Goal: Find specific page/section

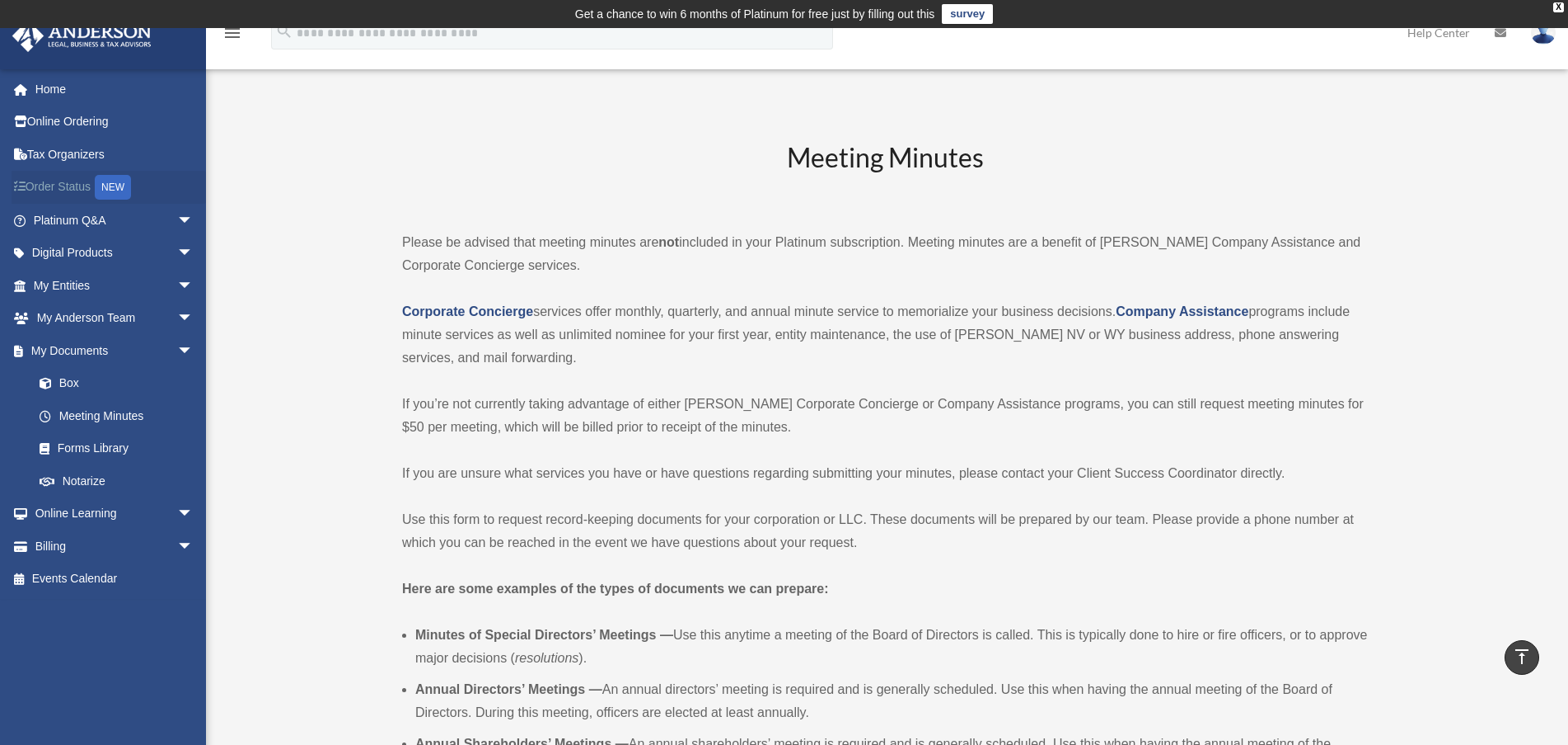
scroll to position [1154, 0]
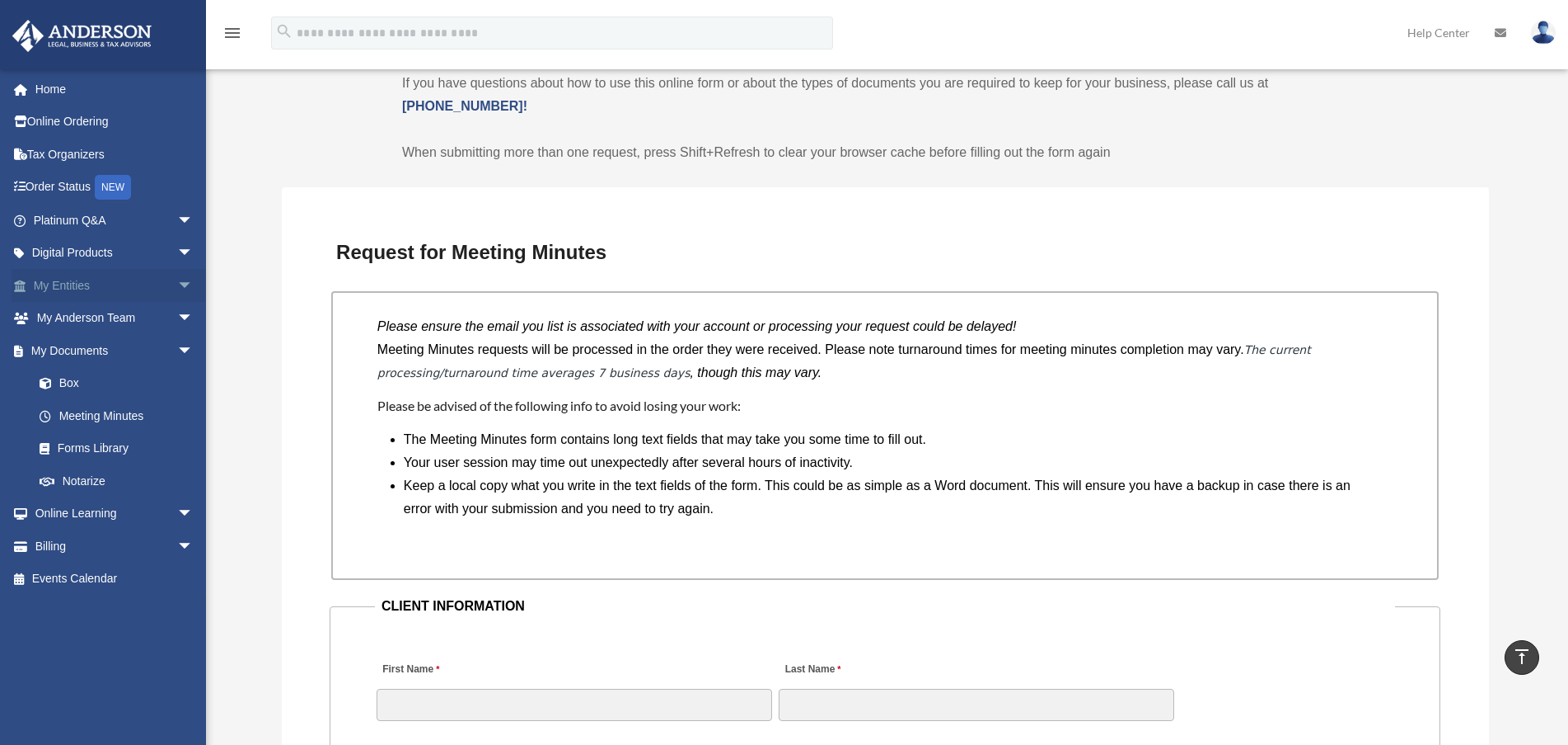
click at [177, 287] on span "arrow_drop_down" at bounding box center [193, 285] width 33 height 34
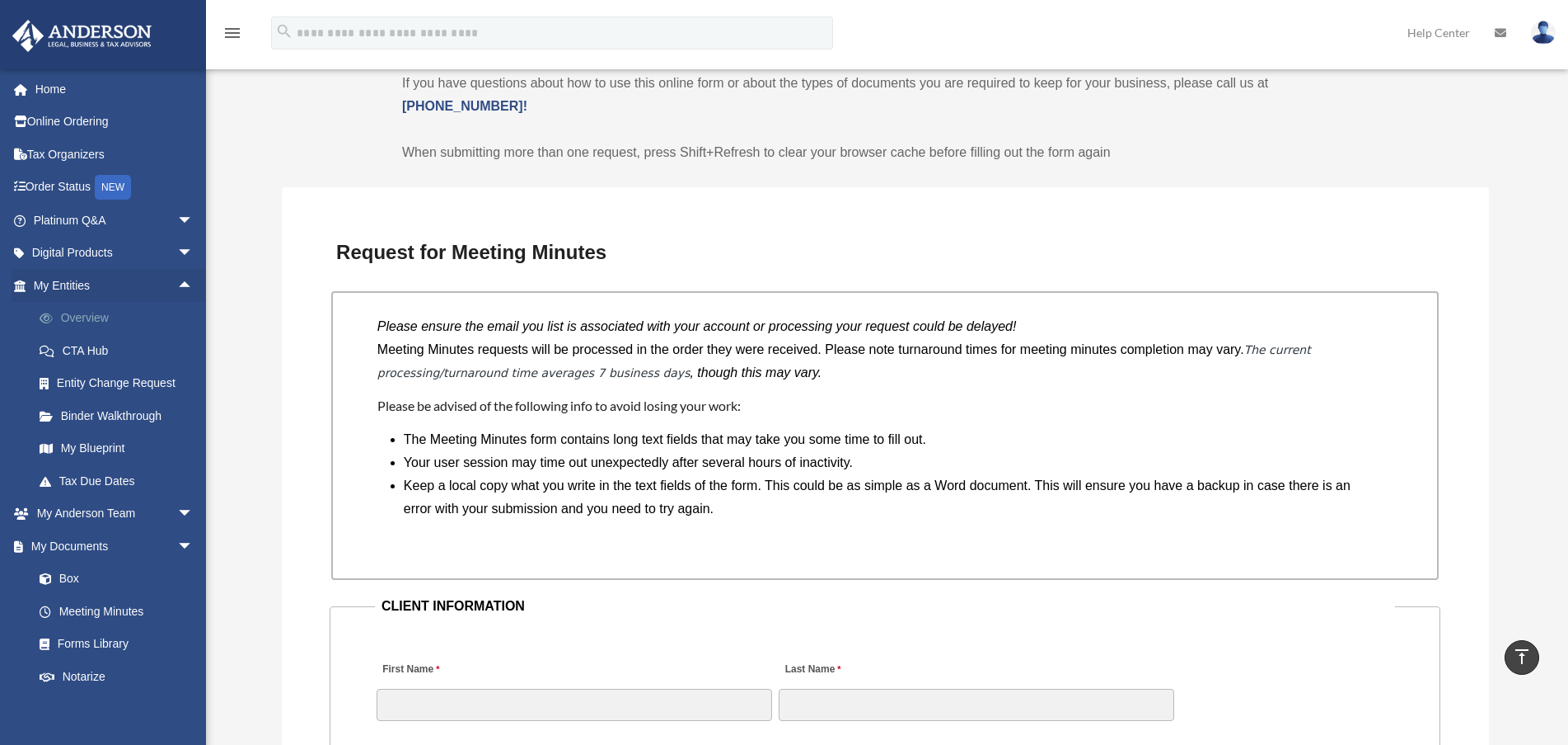
click at [105, 319] on link "Overview" at bounding box center [120, 318] width 195 height 33
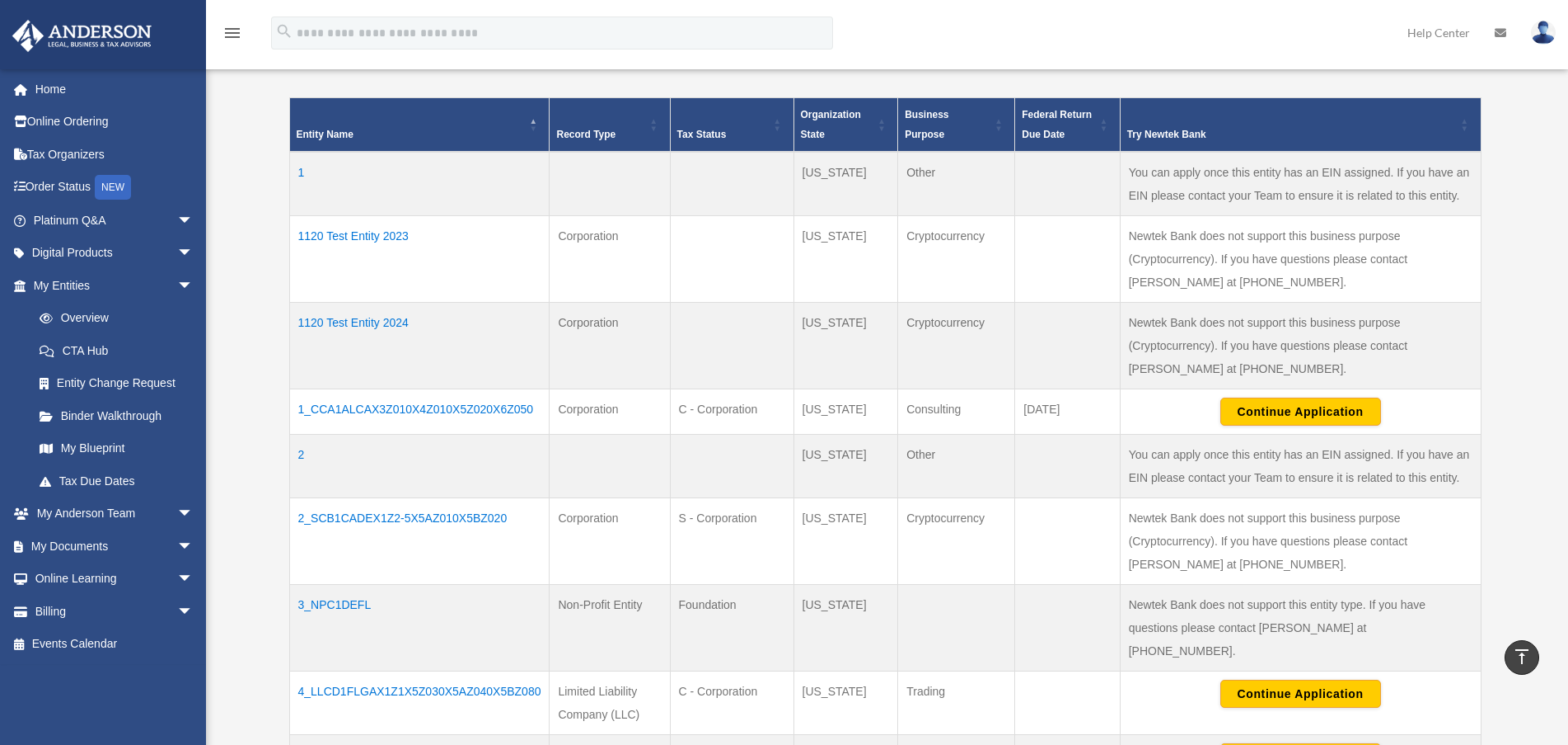
scroll to position [356, 0]
click at [332, 238] on td "1120 Test Entity 2023" at bounding box center [420, 260] width 260 height 87
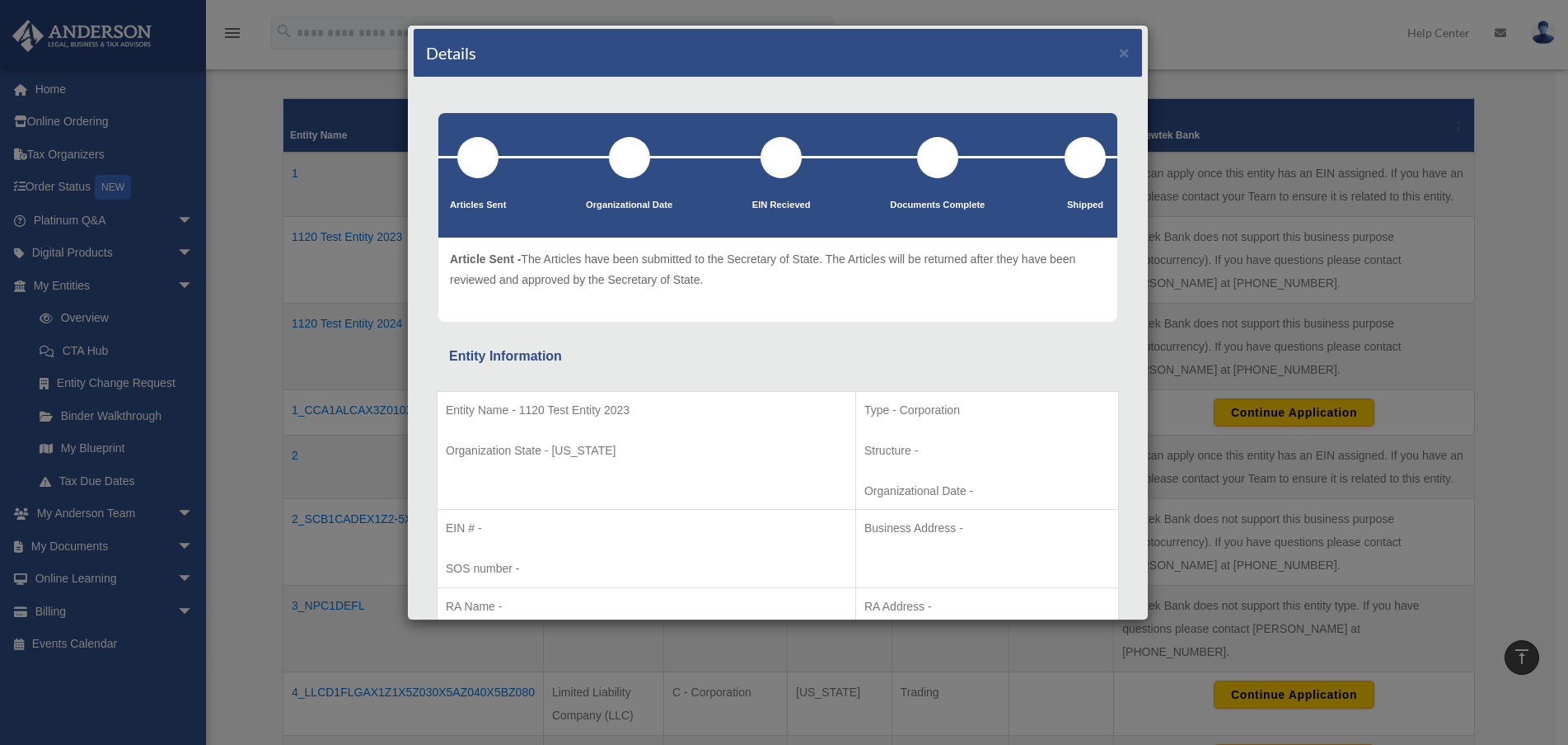
scroll to position [0, 0]
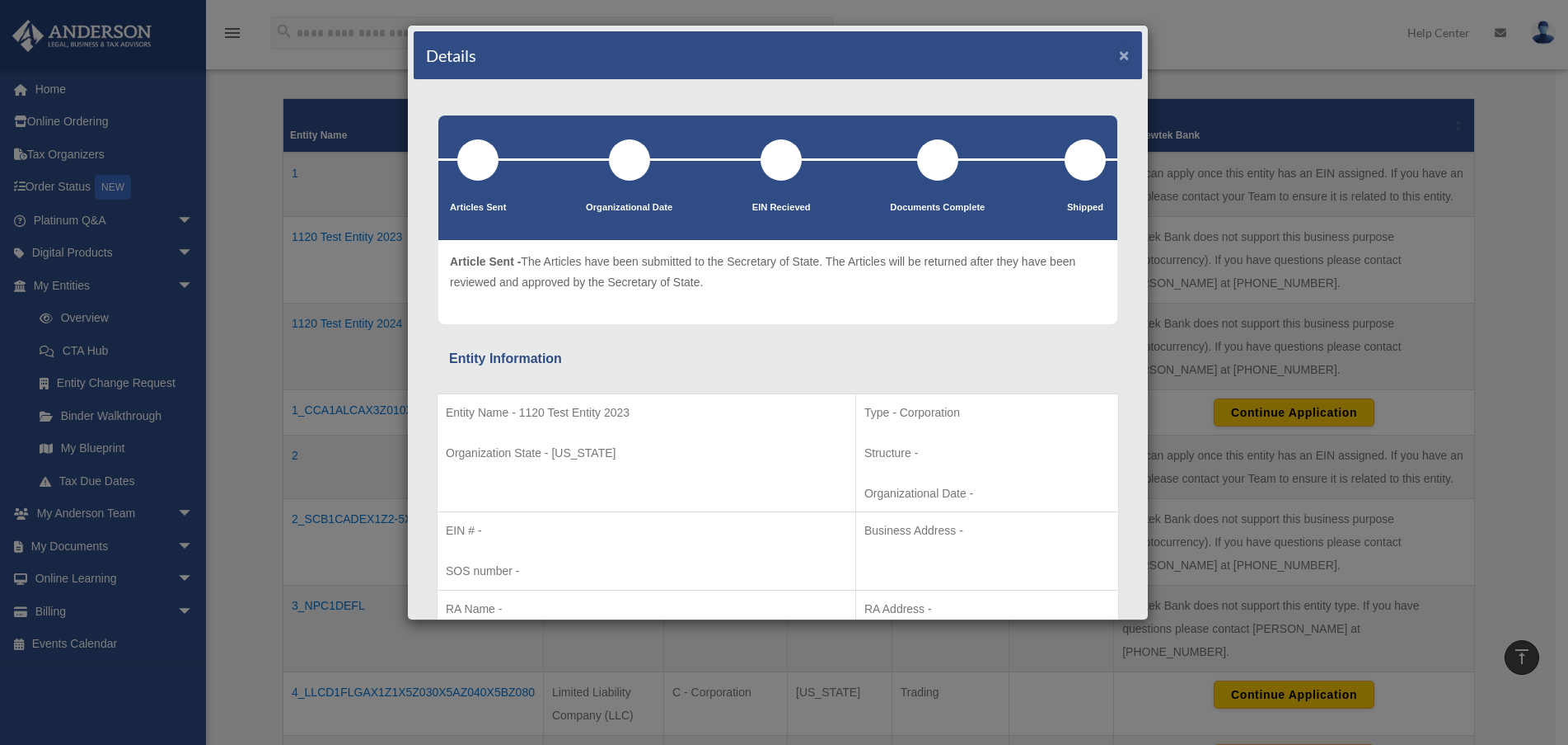
click at [1119, 59] on button "×" at bounding box center [1124, 55] width 10 height 17
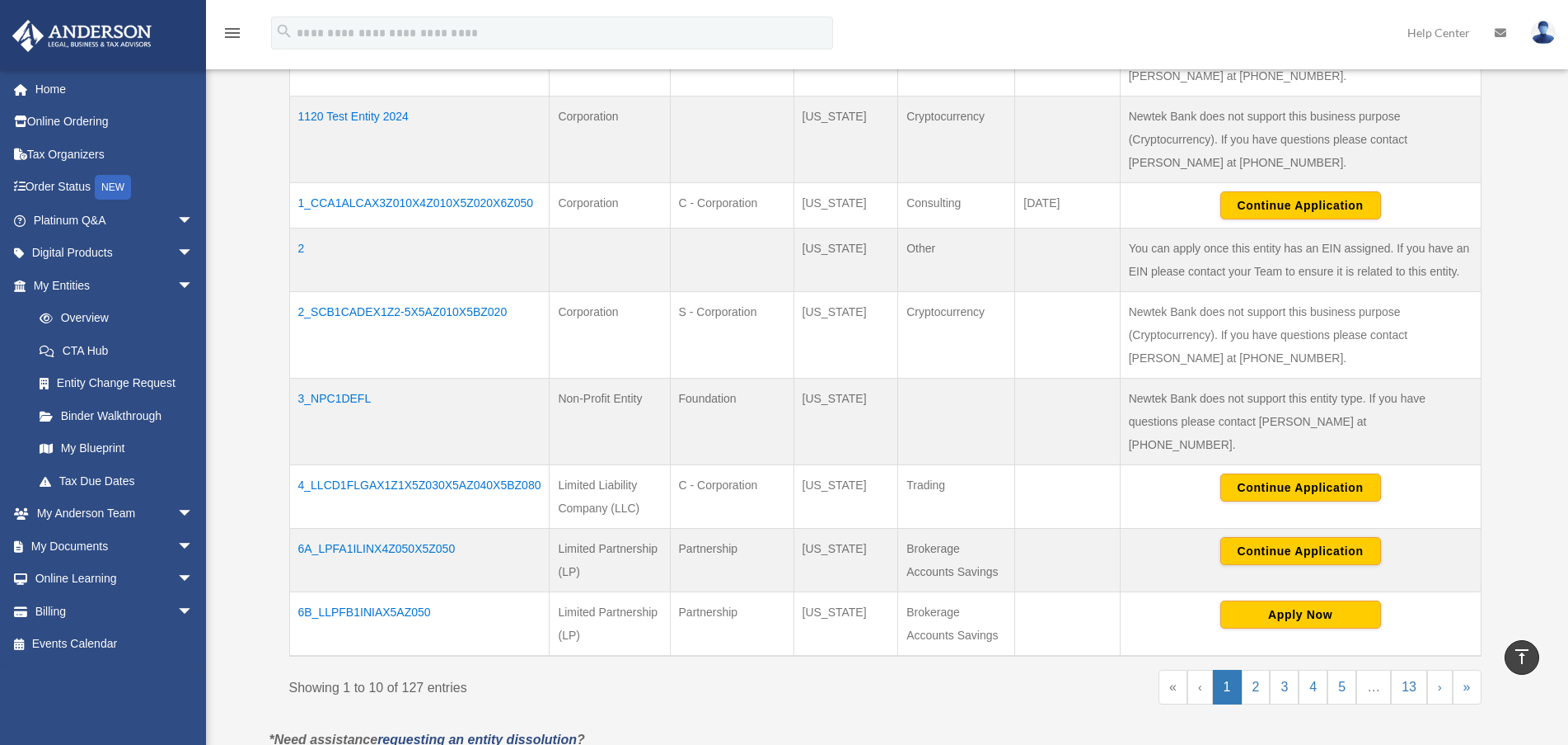
scroll to position [578, 0]
